Goal: Transaction & Acquisition: Book appointment/travel/reservation

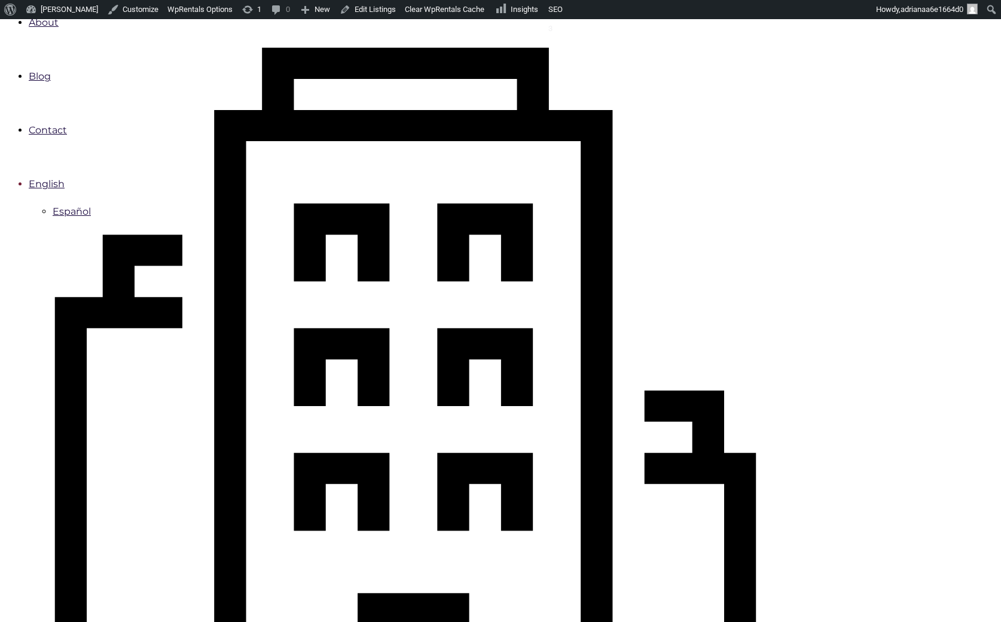
scroll to position [395, 0]
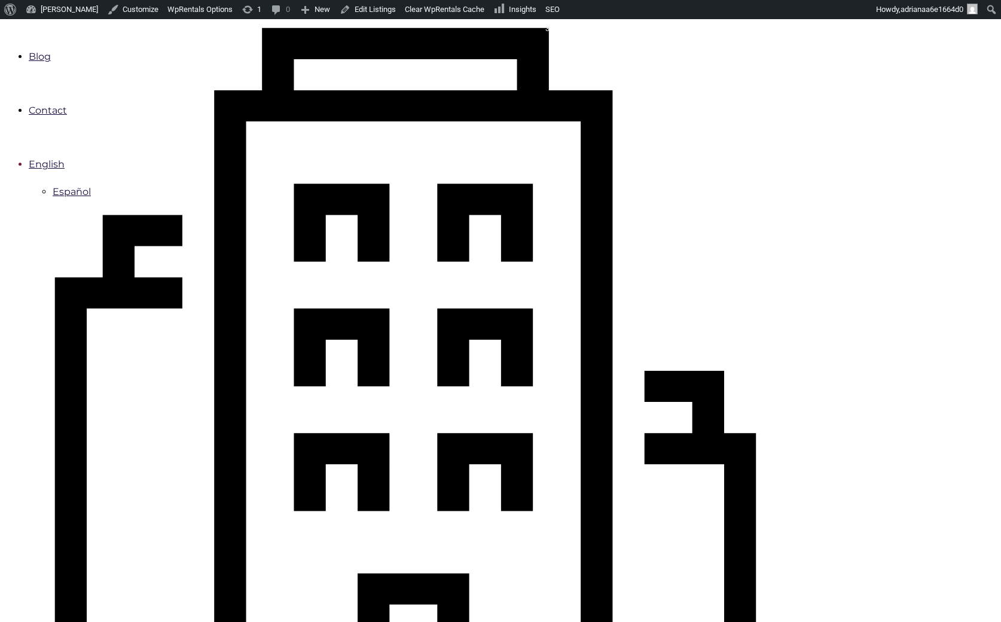
type input "[DATE]"
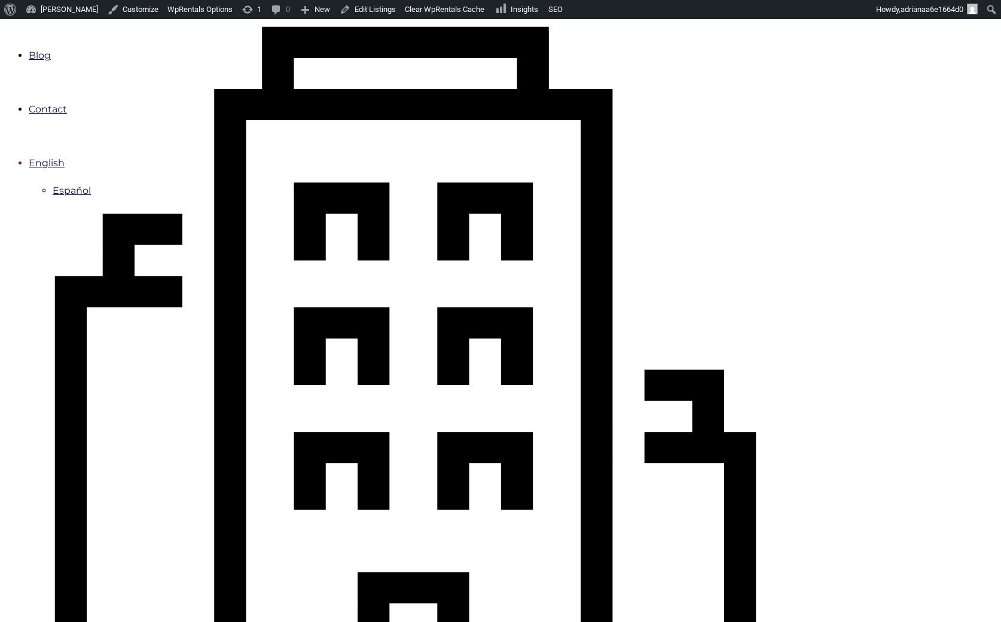
type input "10-12-2025"
type input "10-18-2025"
checkbox input "true"
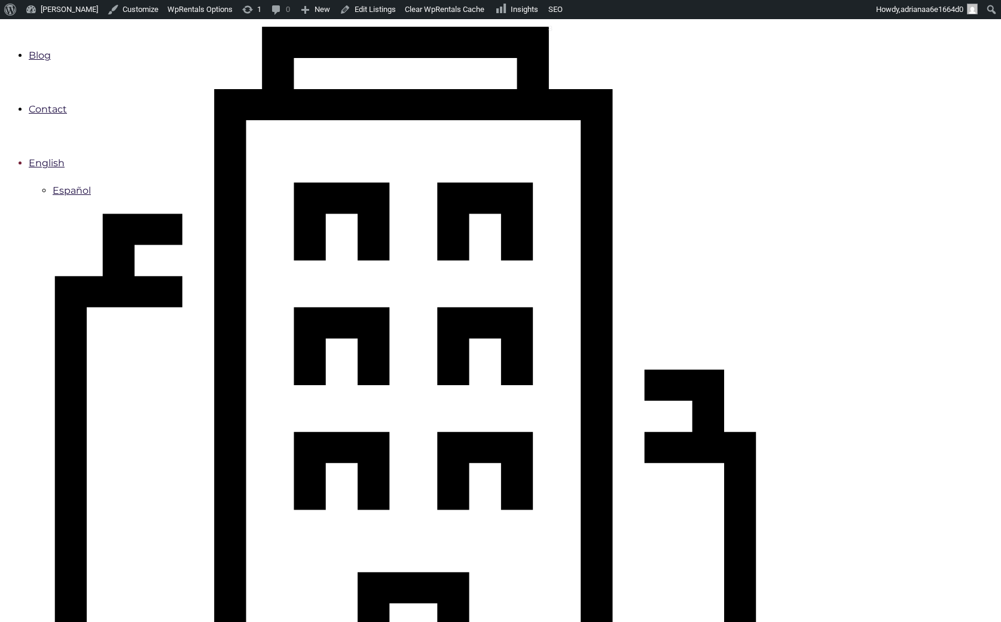
type input "Book Now"
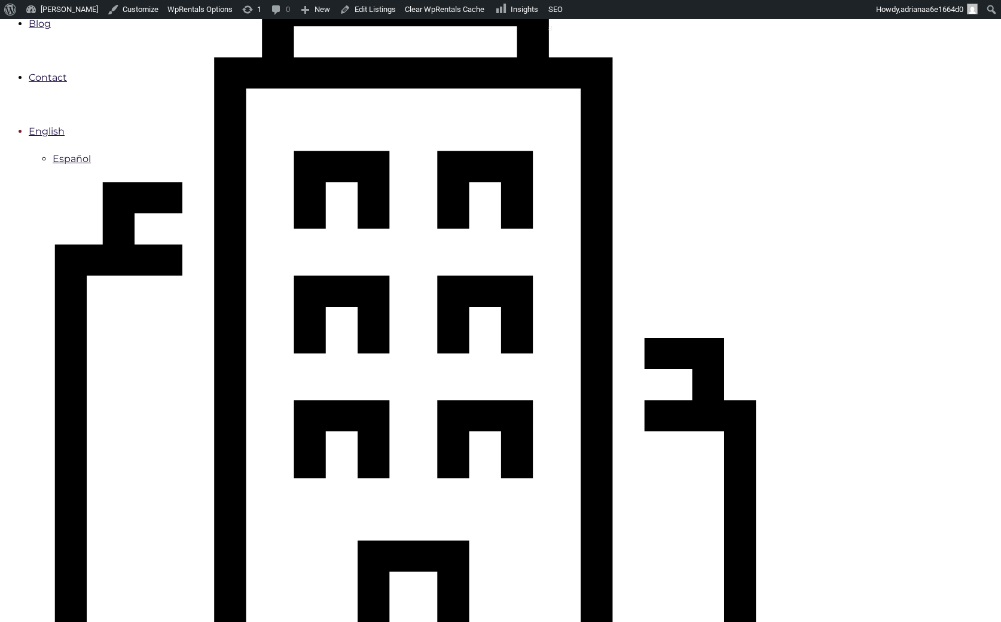
scroll to position [548, 0]
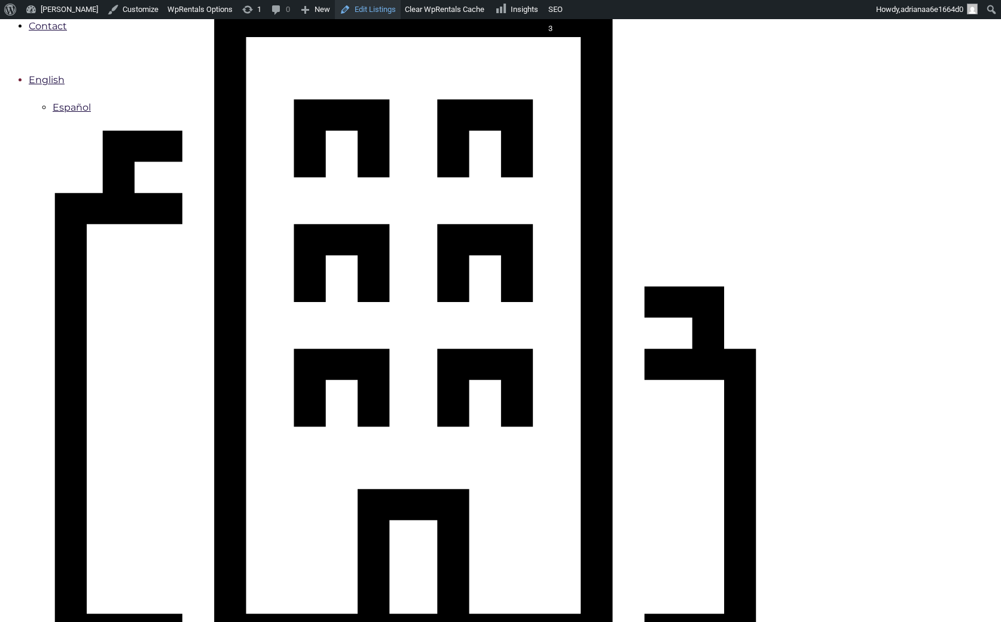
click at [363, 11] on link "Edit Listings" at bounding box center [368, 9] width 66 height 19
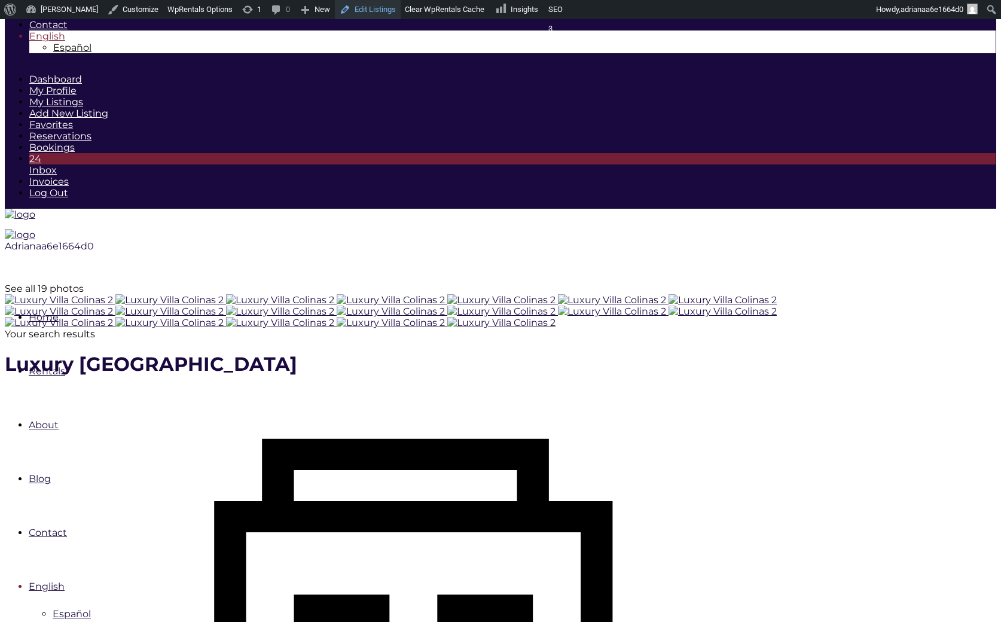
scroll to position [39, 0]
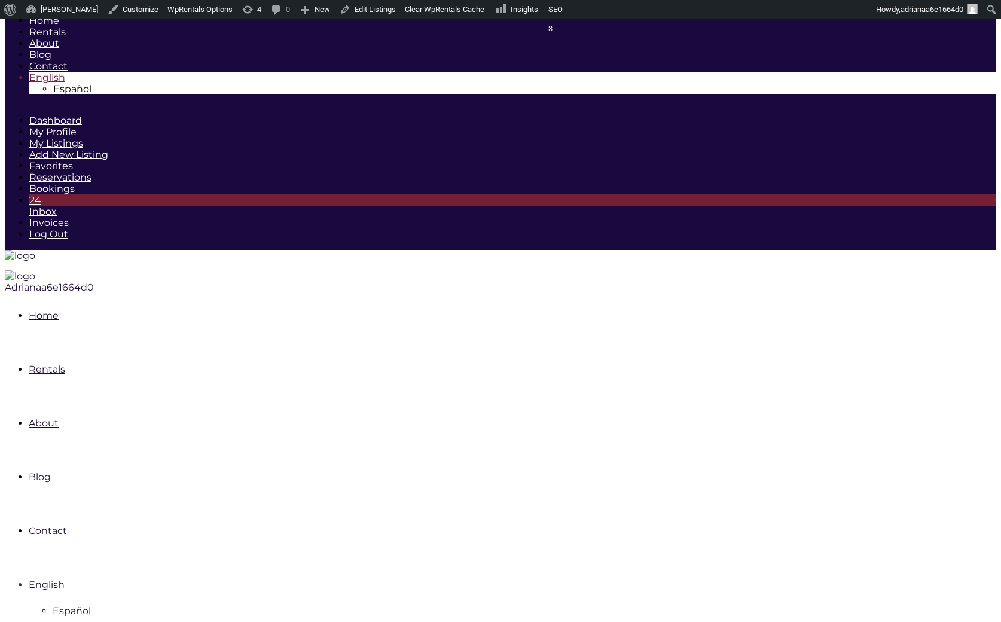
click at [94, 282] on span "Adrianaa6e1664d0" at bounding box center [49, 287] width 89 height 11
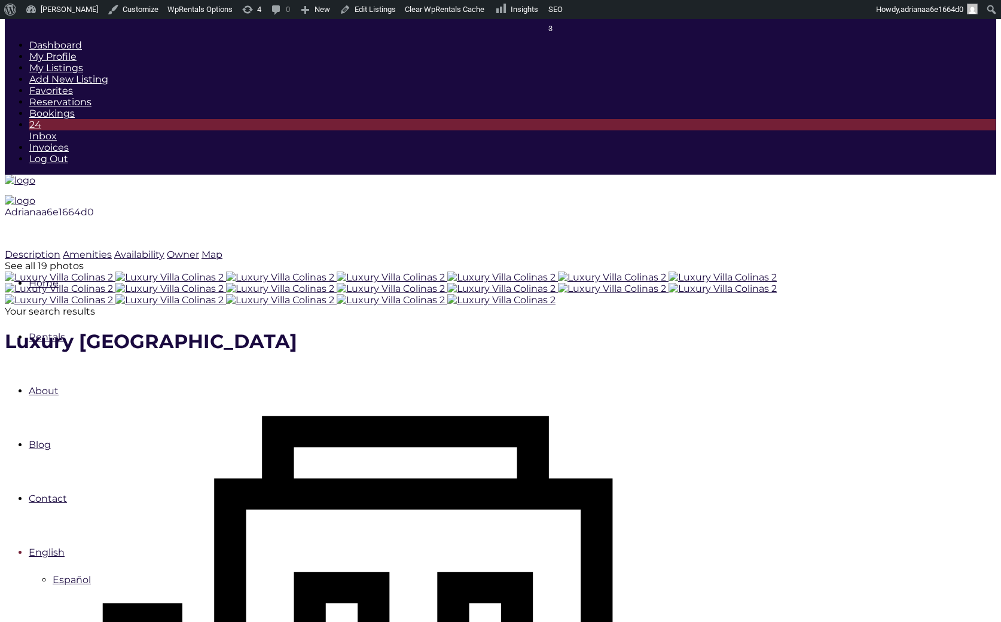
scroll to position [77, 0]
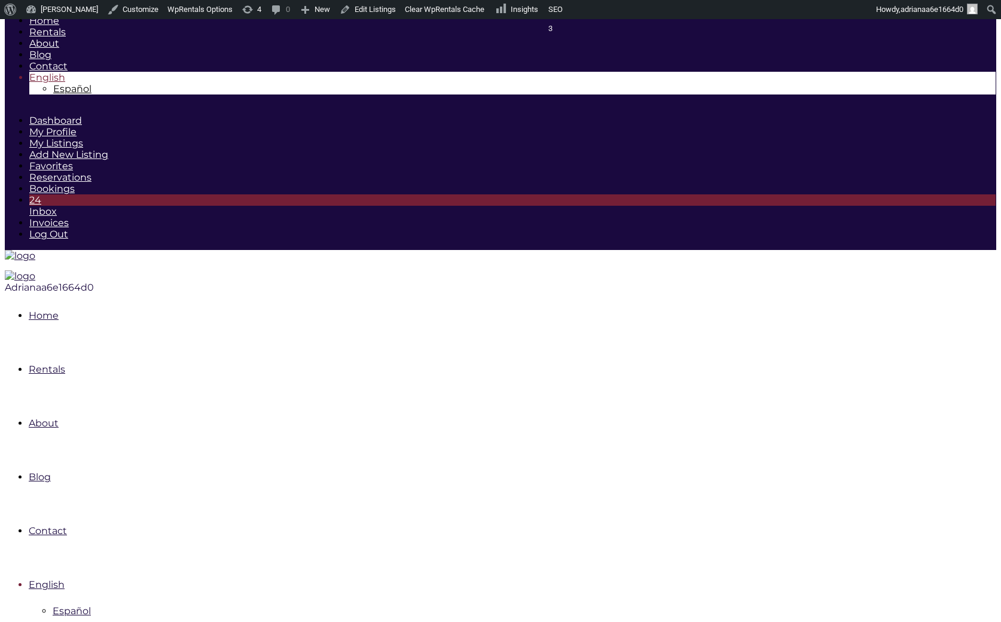
click at [94, 282] on span "Adrianaa6e1664d0" at bounding box center [49, 287] width 89 height 11
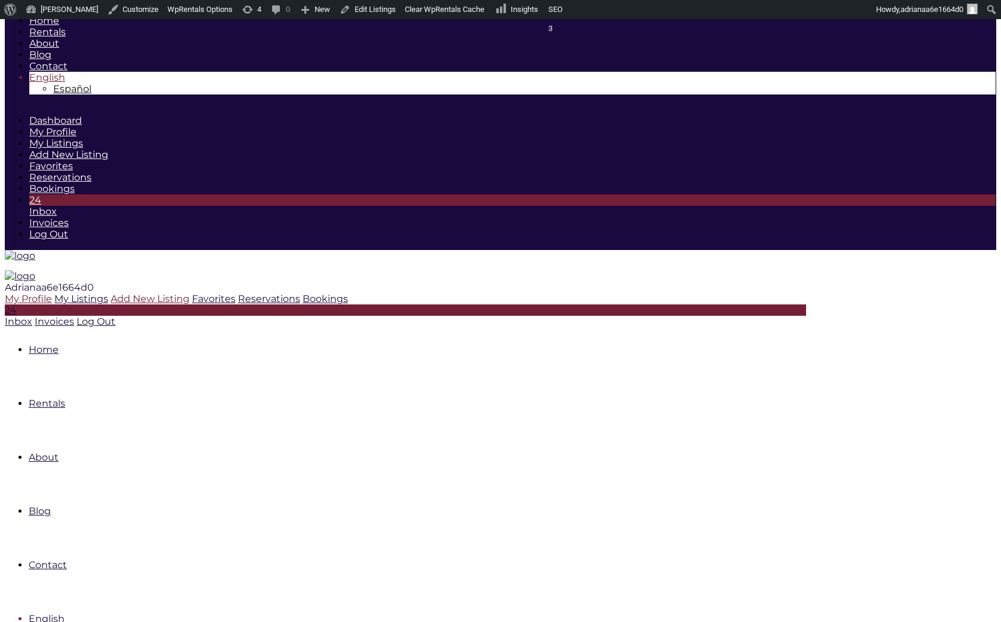
drag, startPoint x: 904, startPoint y: 117, endPoint x: 823, endPoint y: 121, distance: 82.0
click at [806, 293] on div "My Profile My Listings Add New Listing Favorites Reservations Bookings 24 Inbox…" at bounding box center [405, 310] width 801 height 34
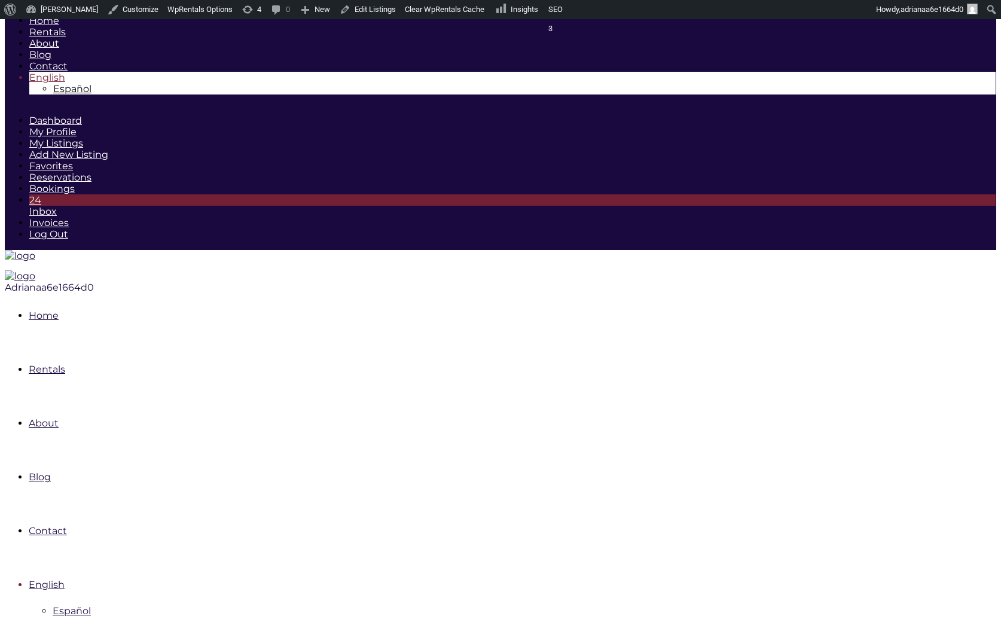
click at [806, 282] on div "Adrianaa6e1664d0" at bounding box center [405, 287] width 801 height 11
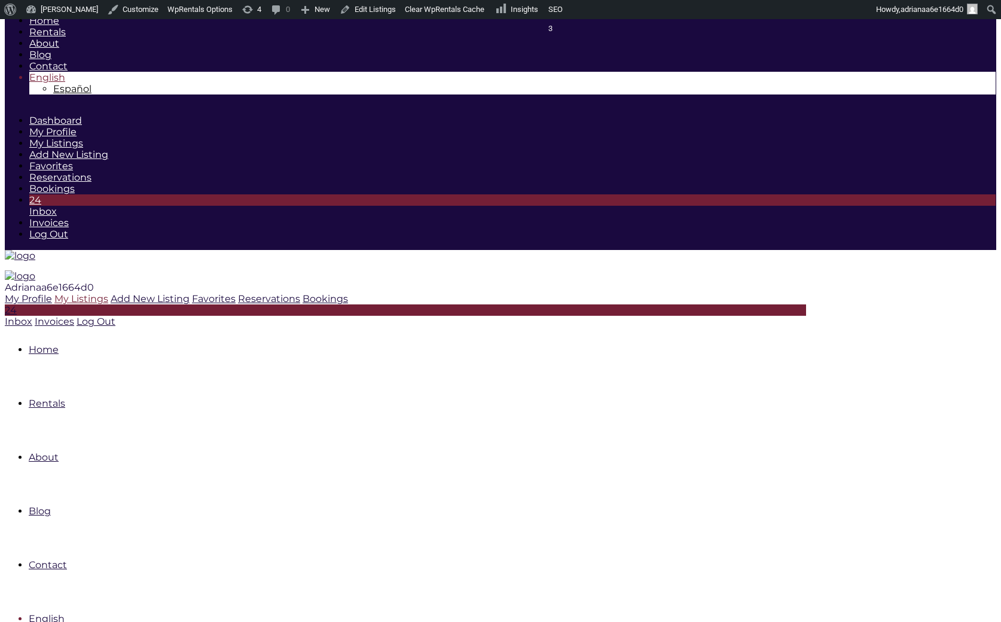
click at [54, 293] on icon at bounding box center [54, 298] width 0 height 11
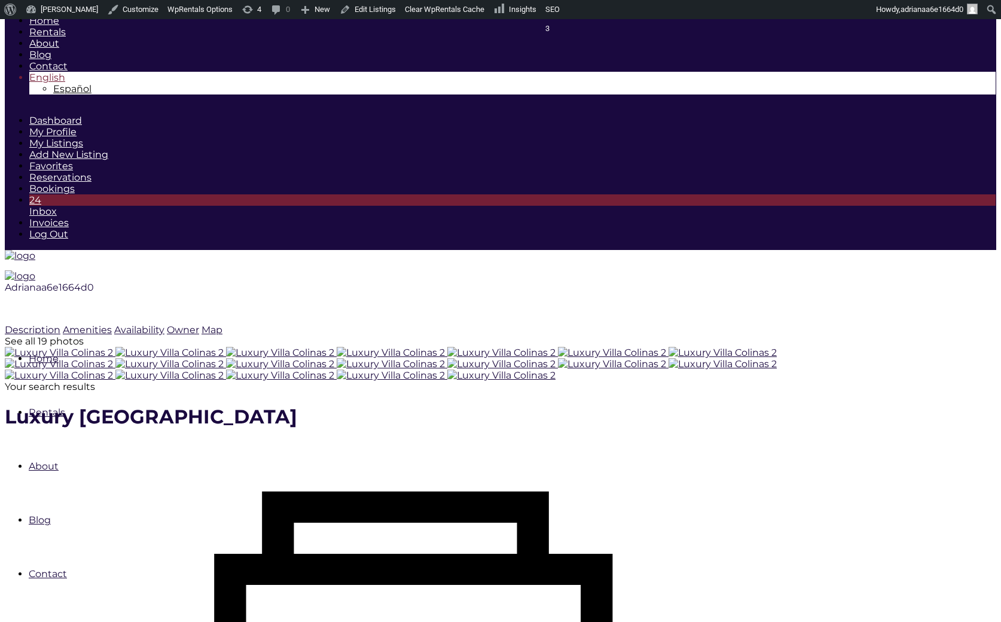
scroll to position [154, 0]
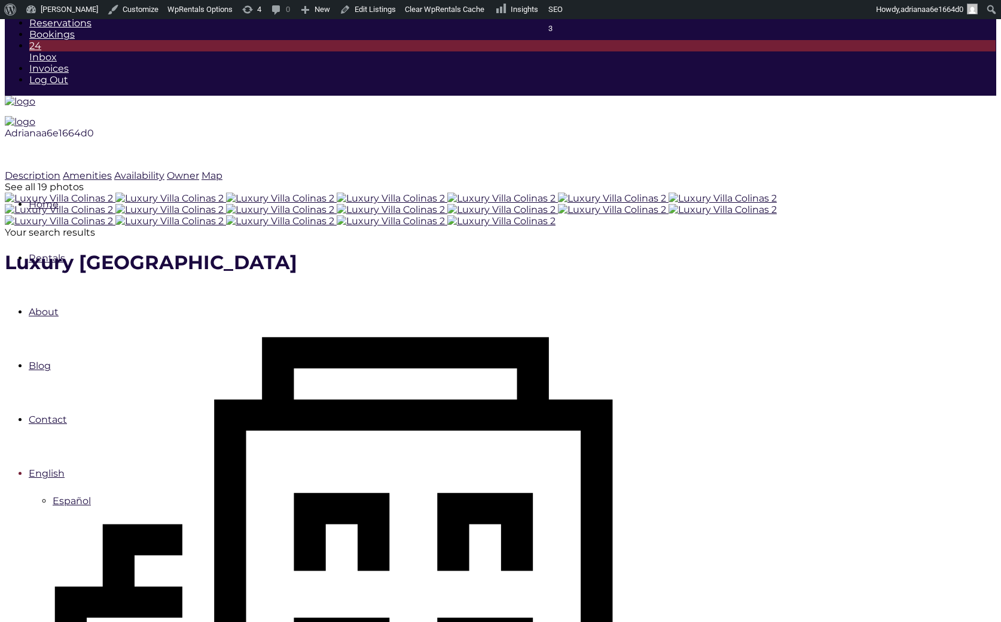
drag, startPoint x: 757, startPoint y: 448, endPoint x: 781, endPoint y: 462, distance: 28.1
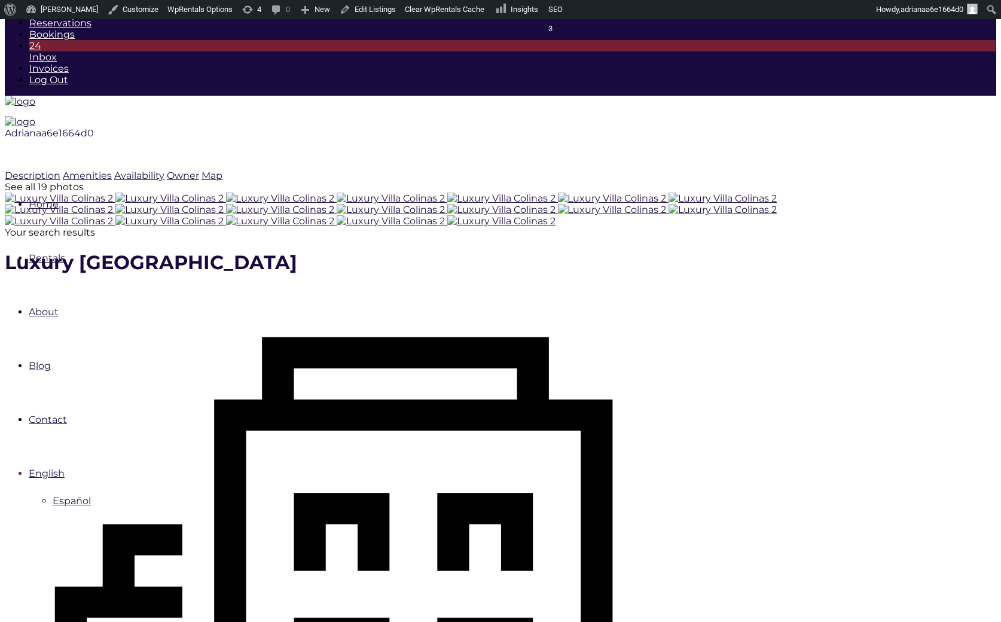
type input "10-12-2025"
checkbox input "true"
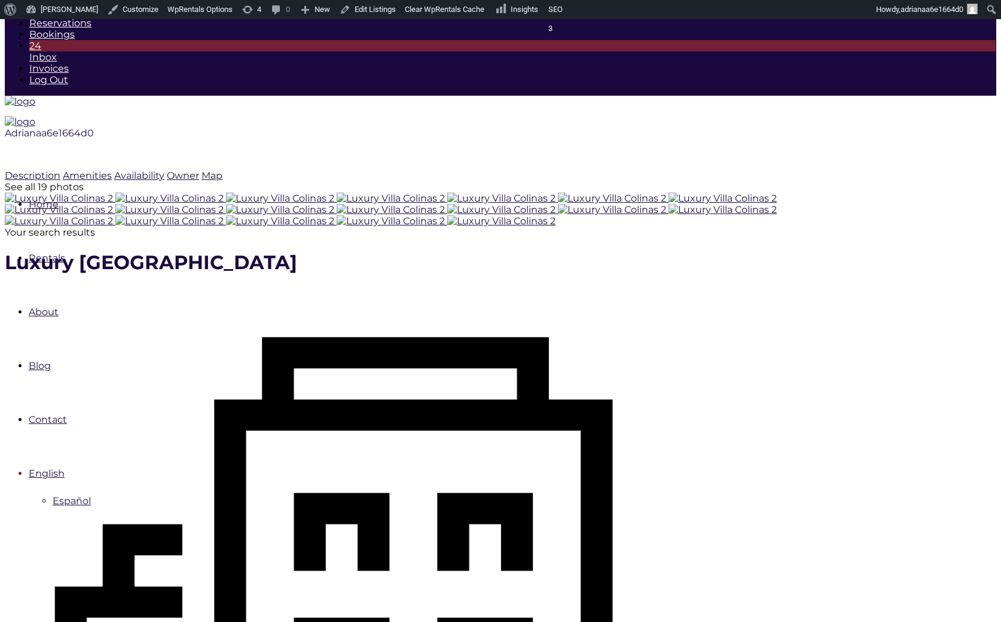
type input "Book Now"
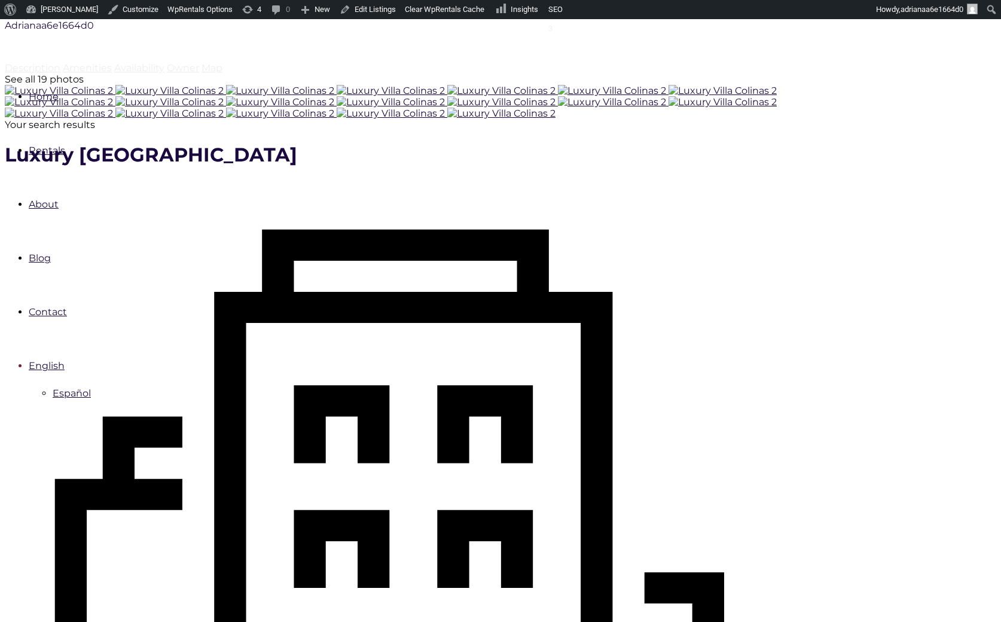
scroll to position [342, 0]
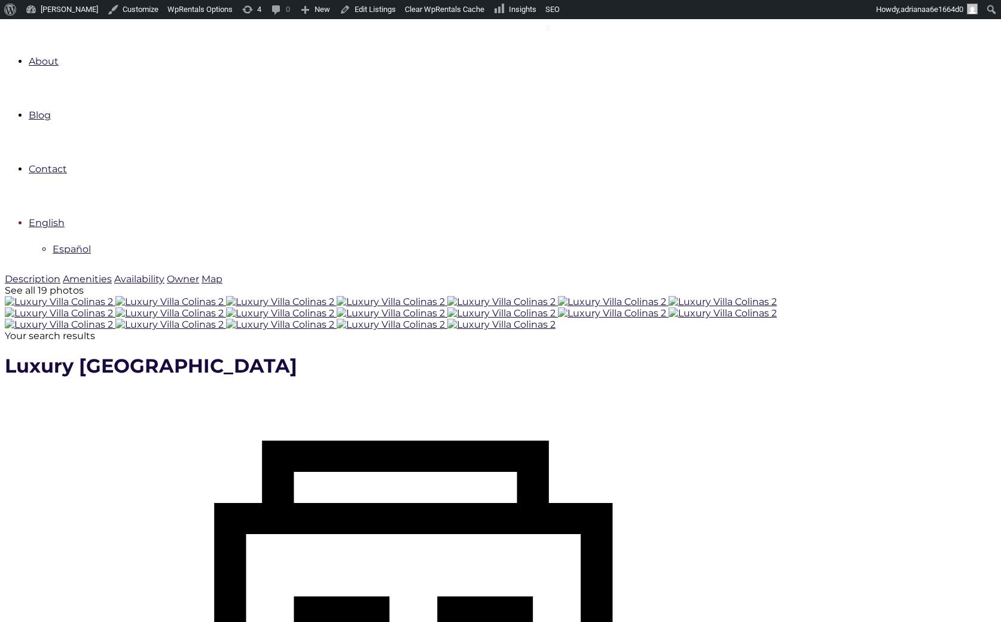
type input "[DATE]"
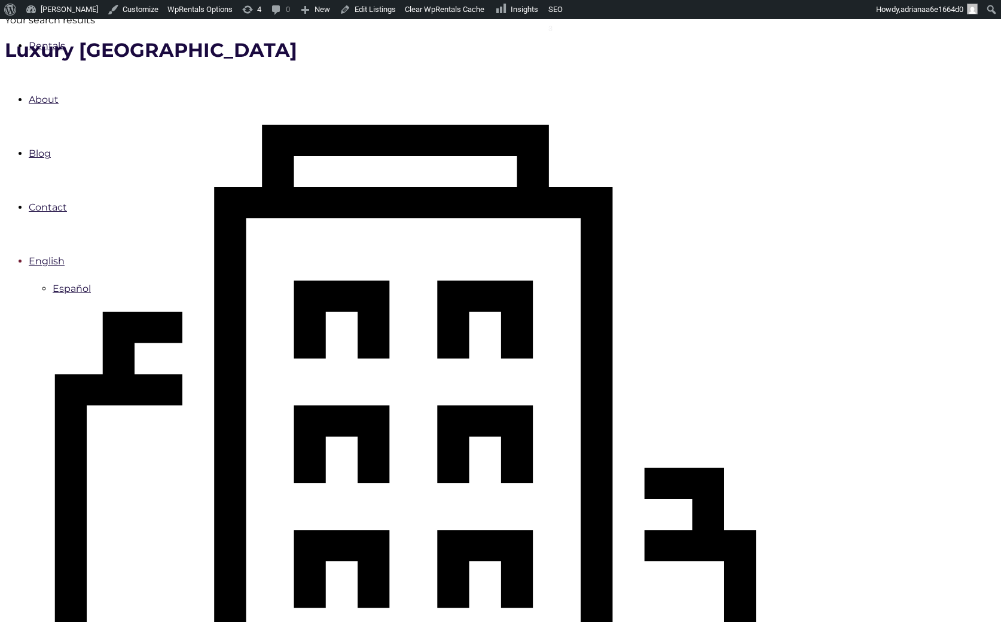
scroll to position [342, 0]
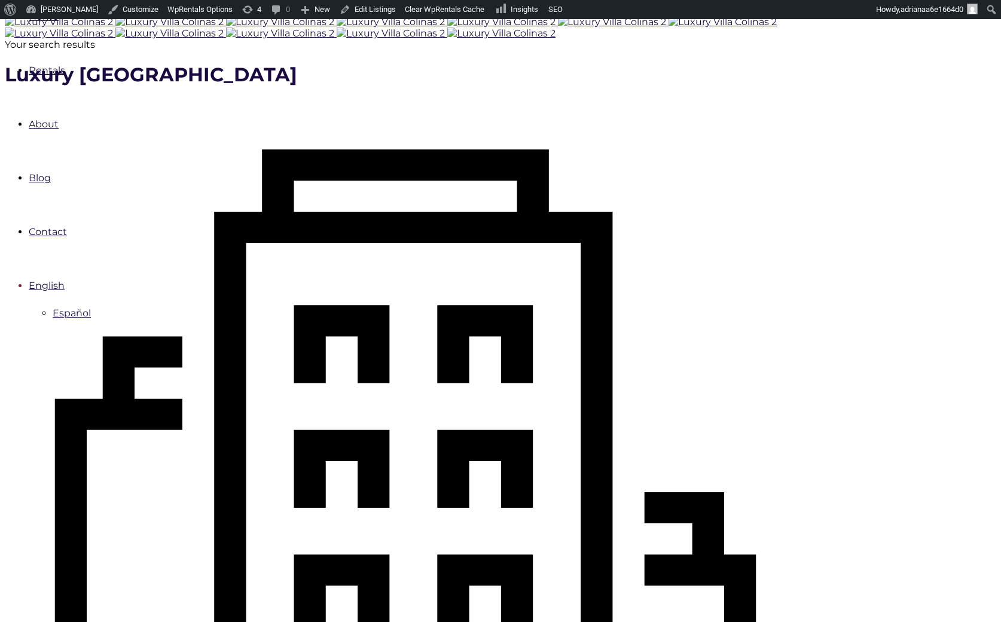
type input "10-12-2025"
checkbox input "true"
type input "Processing.."
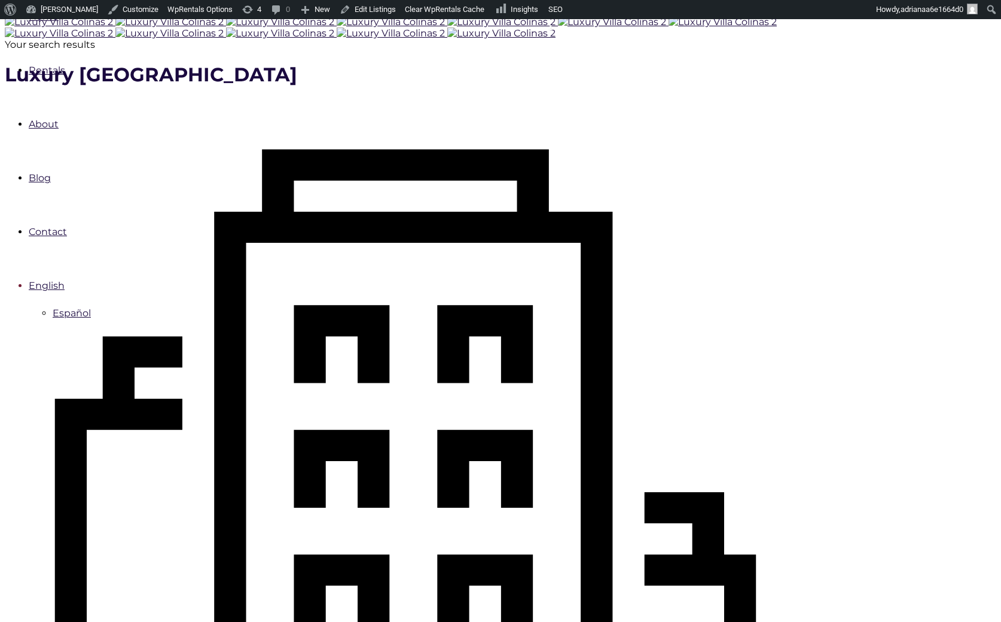
scroll to position [425, 0]
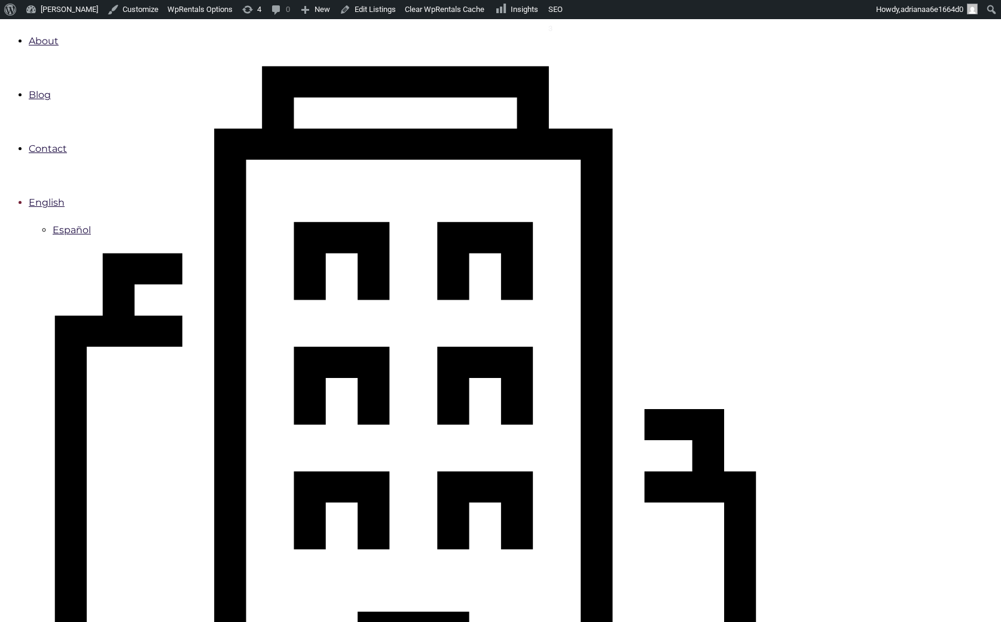
type input "Book Now"
